Goal: Register for event/course

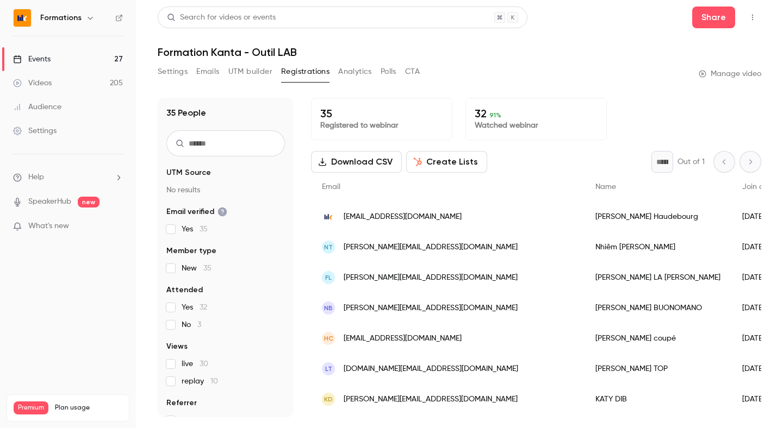
click at [40, 51] on link "Events 27" at bounding box center [68, 59] width 136 height 24
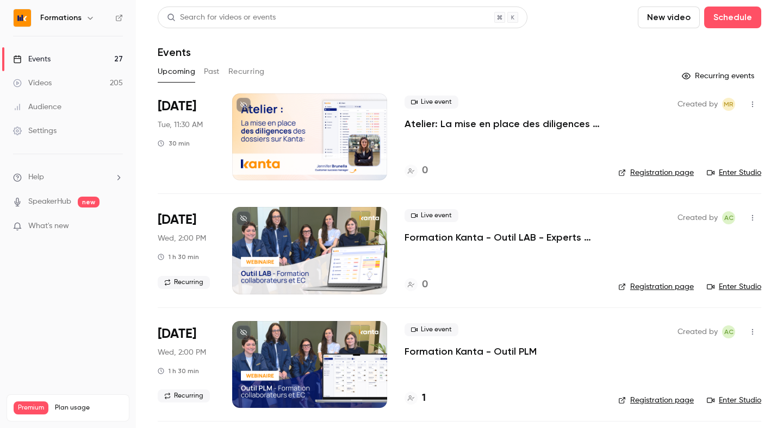
scroll to position [23, 0]
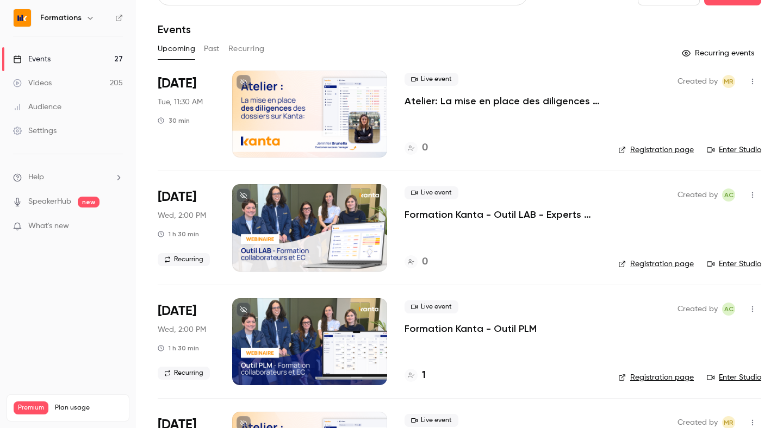
click at [219, 52] on button "Past" at bounding box center [212, 48] width 16 height 17
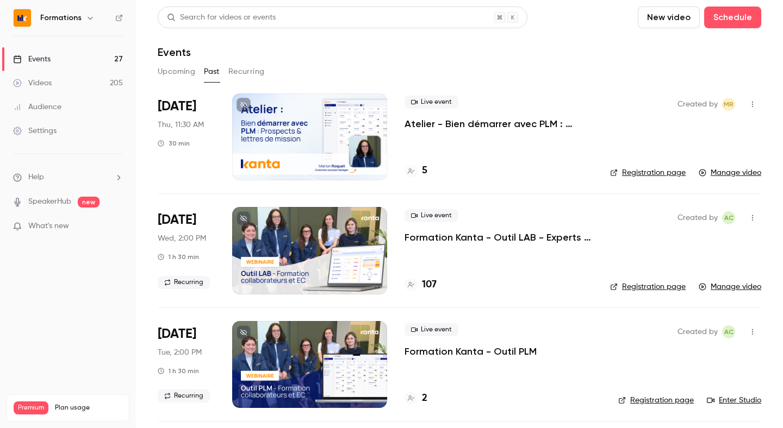
click at [172, 75] on button "Upcoming" at bounding box center [177, 71] width 38 height 17
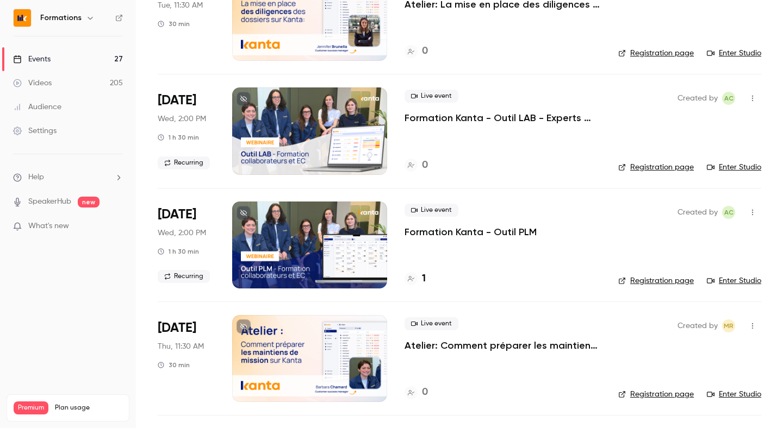
scroll to position [133, 0]
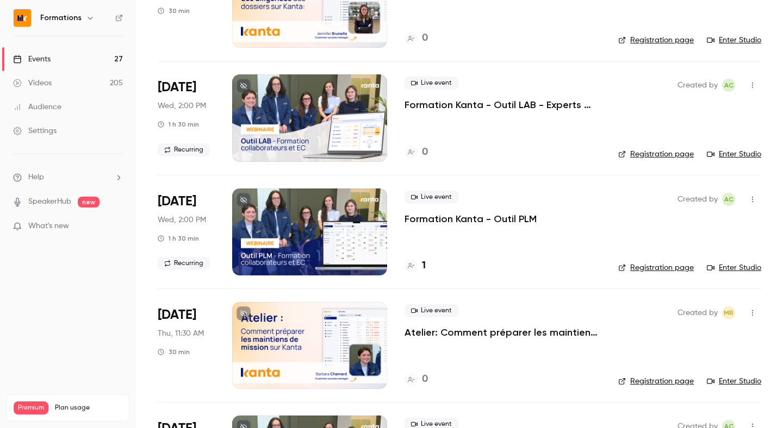
click at [502, 250] on div "Live event Formation Kanta - Outil PLM 1" at bounding box center [502, 232] width 196 height 87
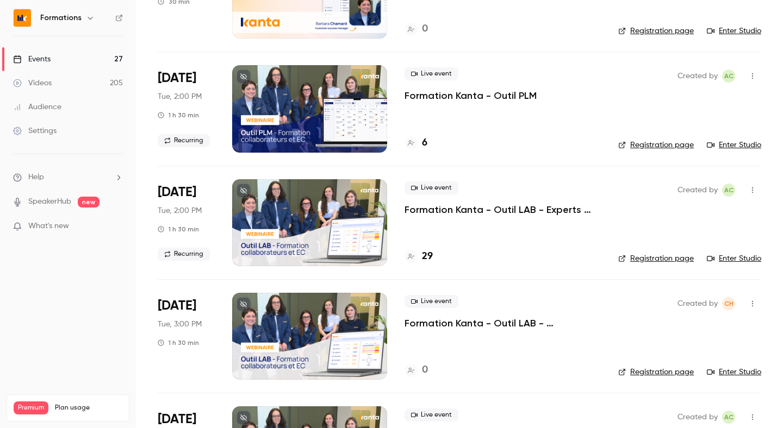
scroll to position [467, 0]
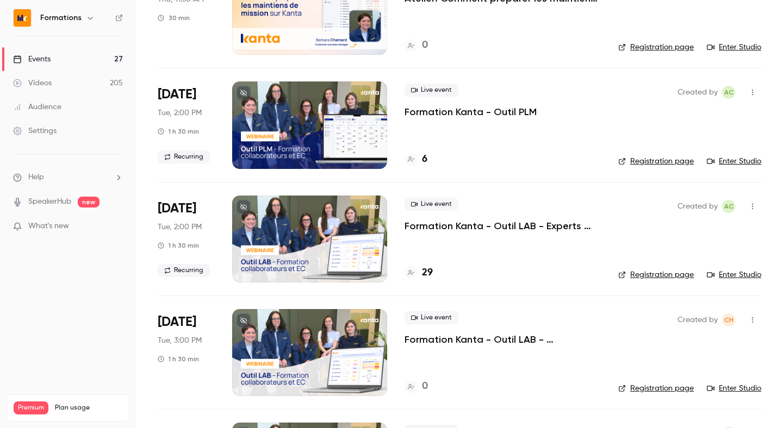
click at [489, 140] on div "Live event Formation Kanta - Outil PLM 6" at bounding box center [502, 125] width 196 height 87
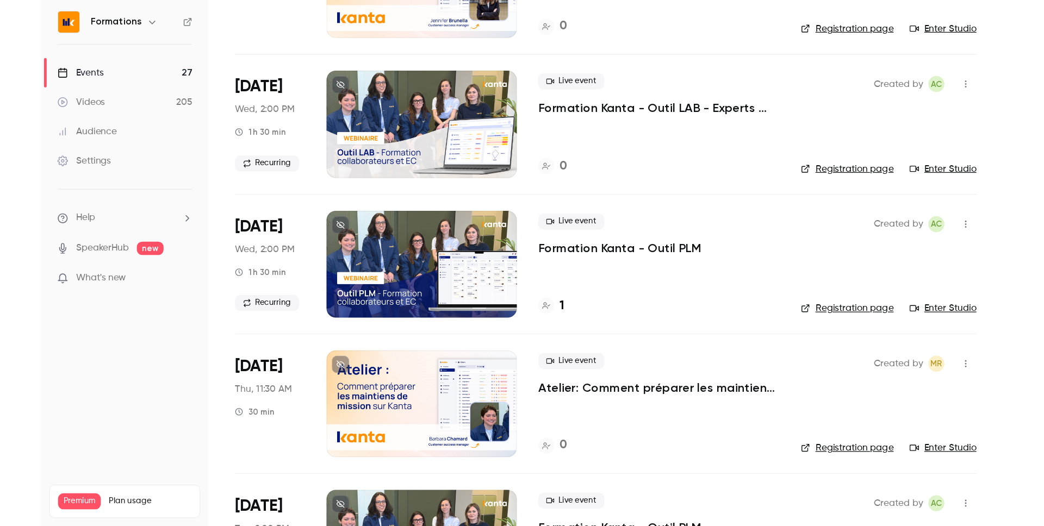
scroll to position [149, 0]
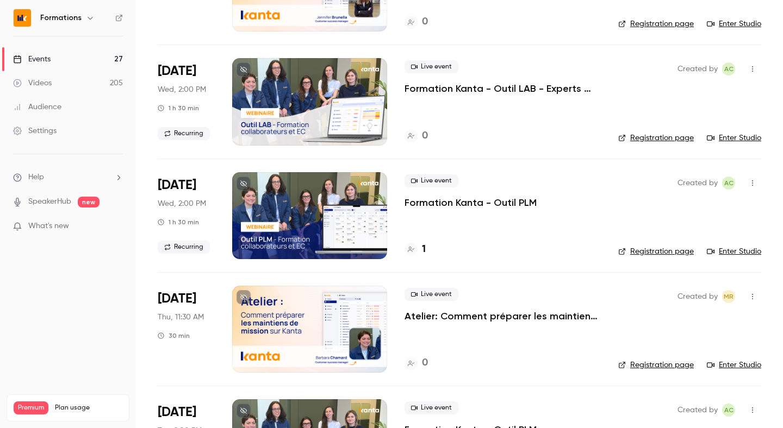
click at [636, 253] on link "Registration page" at bounding box center [656, 251] width 76 height 11
